Goal: Check status

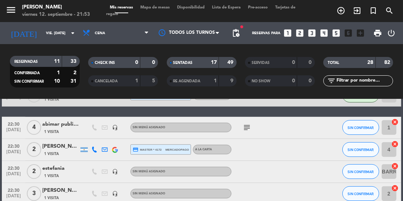
scroll to position [482, 0]
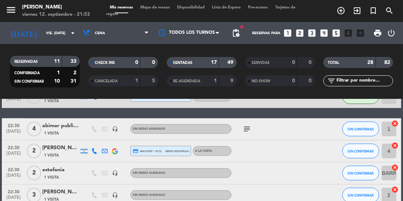
click at [243, 129] on icon "subject" at bounding box center [246, 128] width 9 height 9
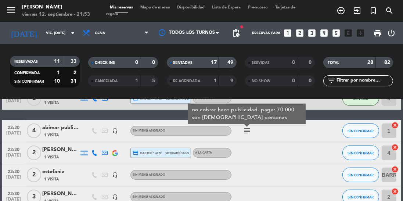
click at [250, 180] on div at bounding box center [262, 175] width 62 height 22
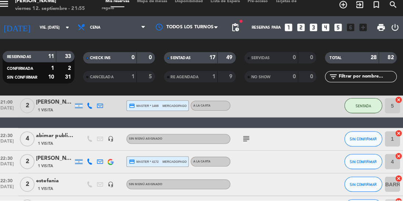
scroll to position [7, 0]
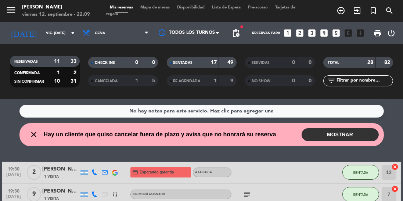
click at [209, 192] on div "Sin menú asignado" at bounding box center [180, 194] width 101 height 10
